Goal: Navigation & Orientation: Understand site structure

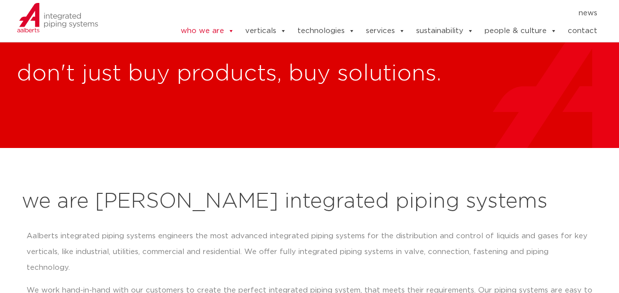
scroll to position [345, 0]
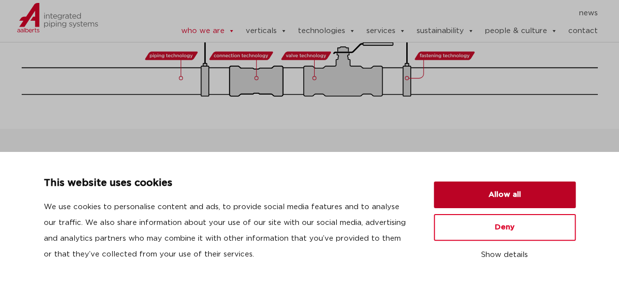
click at [508, 191] on button "Allow all" at bounding box center [505, 194] width 142 height 27
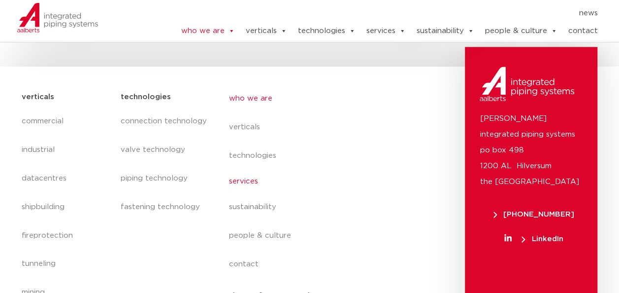
scroll to position [4224, 0]
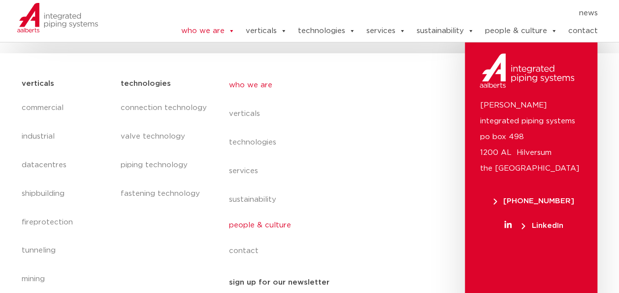
click at [259, 214] on link "people & culture" at bounding box center [319, 225] width 180 height 23
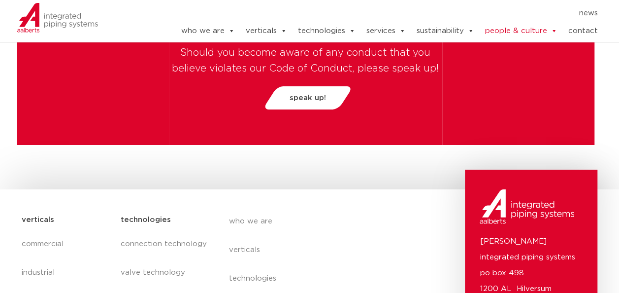
scroll to position [3647, 0]
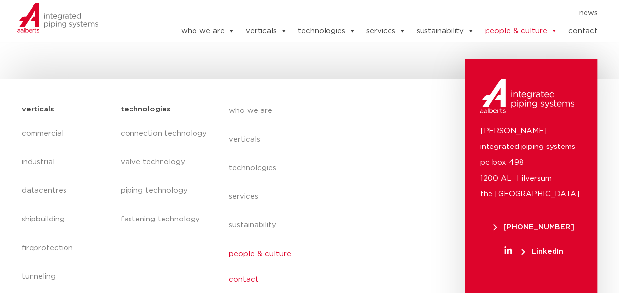
click at [235, 268] on link "contact" at bounding box center [319, 279] width 180 height 23
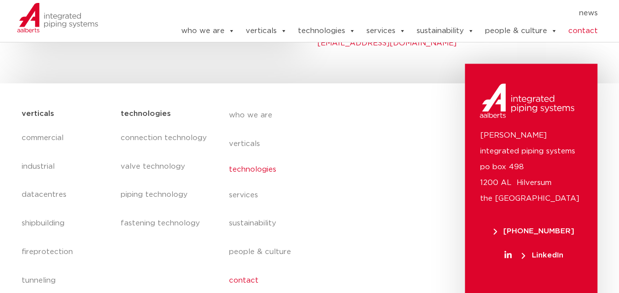
scroll to position [533, 0]
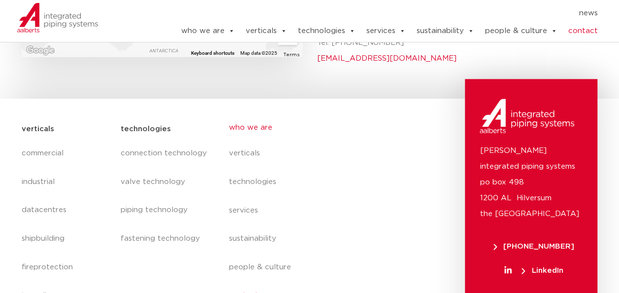
click at [254, 116] on link "who we are" at bounding box center [319, 127] width 180 height 23
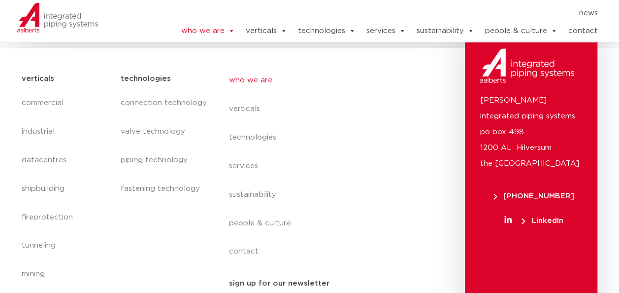
scroll to position [4229, 0]
